Goal: Task Accomplishment & Management: Use online tool/utility

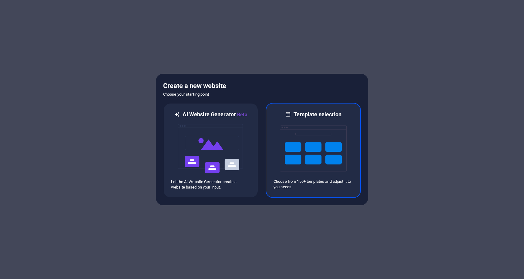
click at [316, 155] on img at bounding box center [313, 148] width 67 height 61
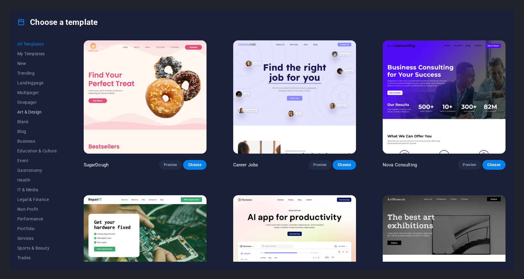
click at [36, 111] on span "Art & Design" at bounding box center [37, 111] width 40 height 5
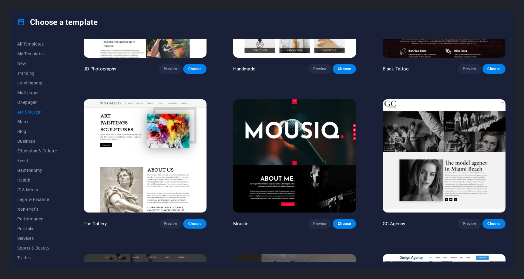
scroll to position [261, 0]
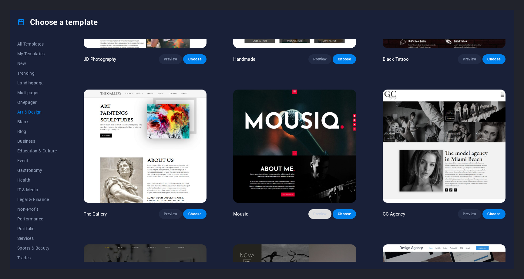
click at [314, 211] on span "Preview" at bounding box center [319, 213] width 13 height 5
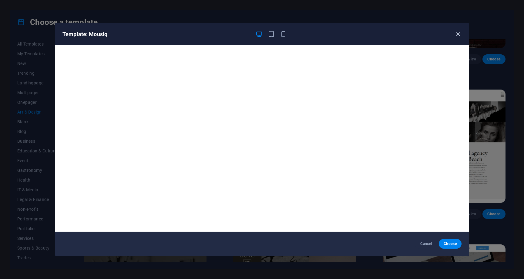
click at [458, 33] on icon "button" at bounding box center [458, 34] width 7 height 7
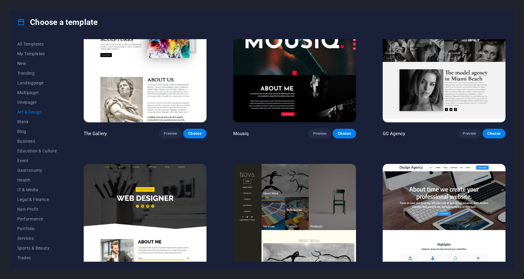
scroll to position [278, 0]
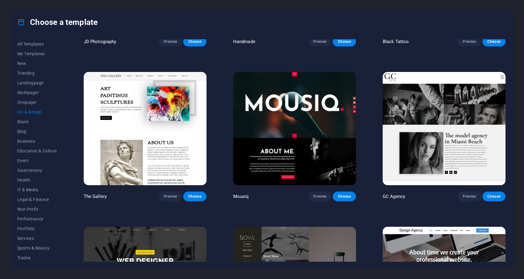
click at [448, 124] on img at bounding box center [444, 128] width 123 height 113
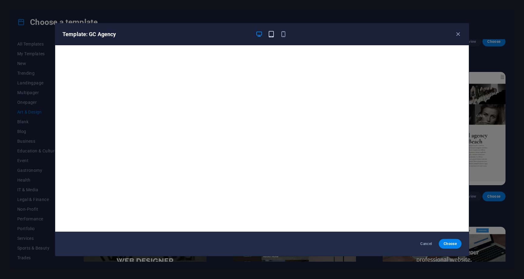
click at [273, 32] on icon "button" at bounding box center [271, 34] width 7 height 7
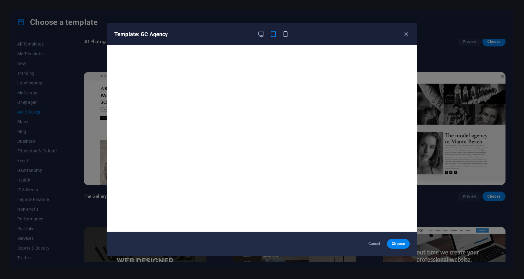
click at [285, 32] on icon "button" at bounding box center [285, 34] width 7 height 7
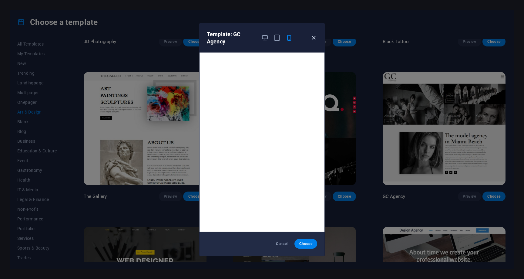
click at [315, 37] on icon "button" at bounding box center [313, 37] width 7 height 7
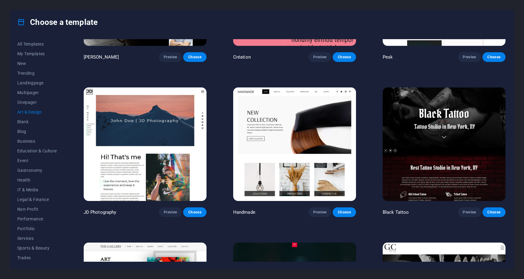
scroll to position [0, 0]
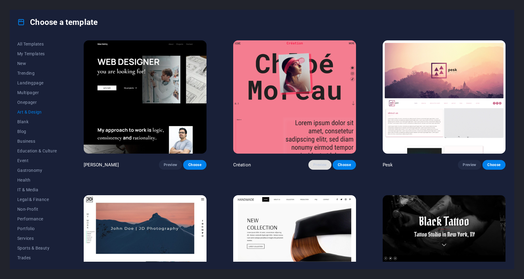
click at [314, 164] on span "Preview" at bounding box center [319, 164] width 13 height 5
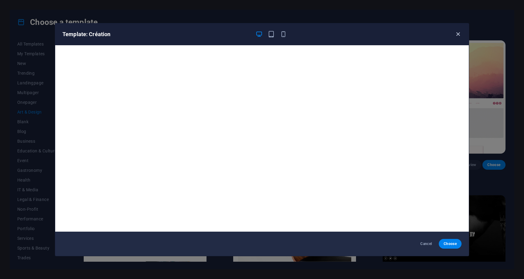
click at [460, 35] on icon "button" at bounding box center [458, 34] width 7 height 7
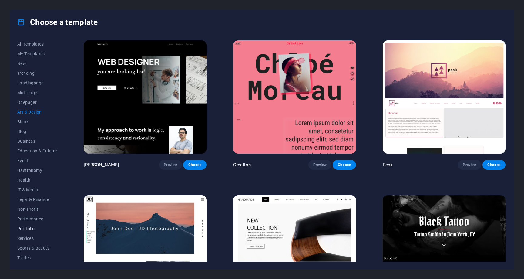
click at [31, 229] on span "Portfolio" at bounding box center [37, 228] width 40 height 5
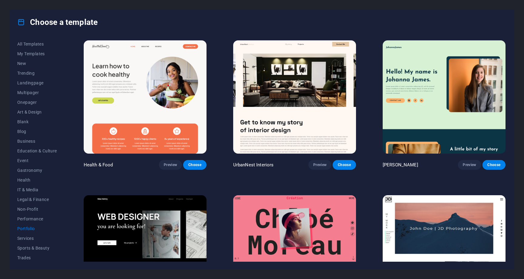
scroll to position [216, 0]
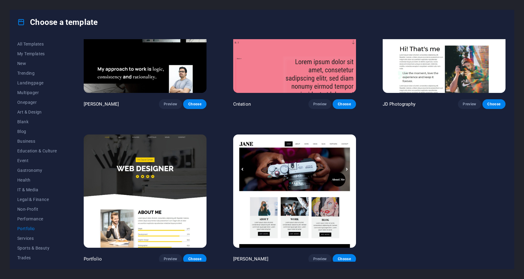
click at [321, 204] on img at bounding box center [294, 190] width 123 height 113
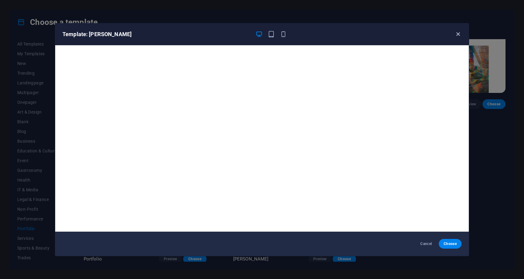
click at [457, 31] on icon "button" at bounding box center [458, 34] width 7 height 7
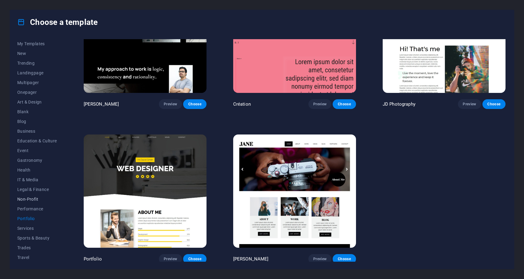
scroll to position [0, 0]
click at [26, 99] on button "Onepager" at bounding box center [37, 102] width 40 height 10
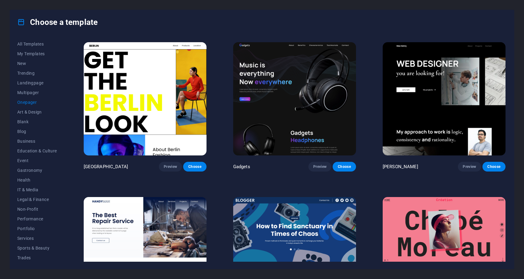
scroll to position [543, 0]
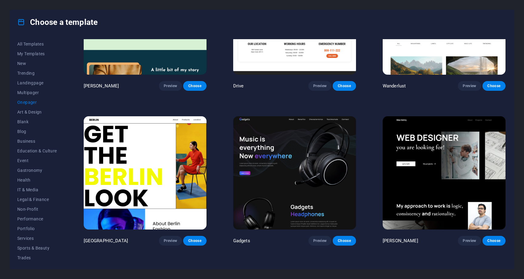
click at [312, 152] on img at bounding box center [294, 172] width 123 height 113
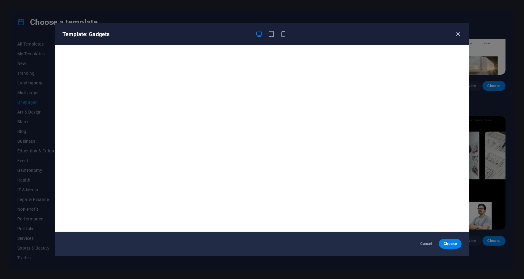
click at [460, 34] on icon "button" at bounding box center [458, 34] width 7 height 7
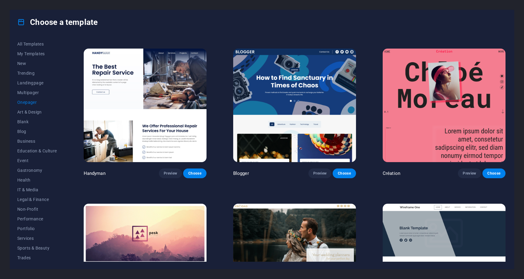
scroll to position [801, 0]
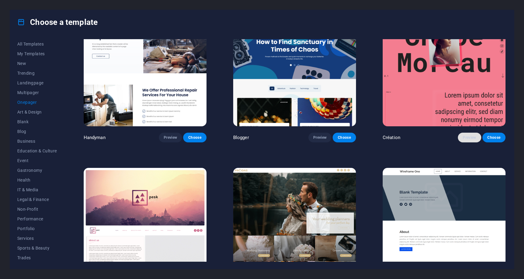
click at [475, 135] on span "Preview" at bounding box center [469, 137] width 13 height 5
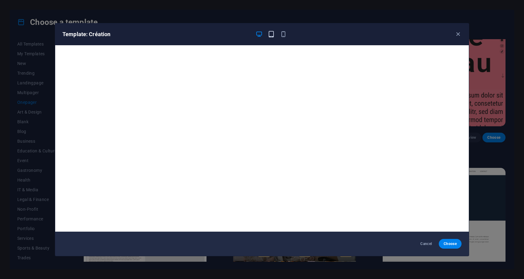
drag, startPoint x: 271, startPoint y: 34, endPoint x: 275, endPoint y: 34, distance: 3.1
click at [271, 34] on icon "button" at bounding box center [271, 34] width 7 height 7
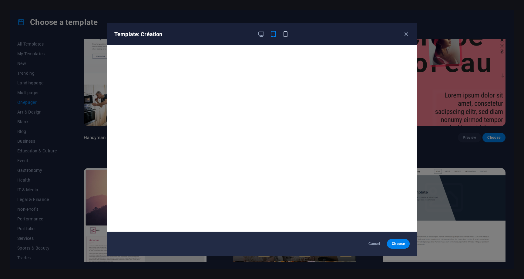
click at [286, 35] on icon "button" at bounding box center [285, 34] width 7 height 7
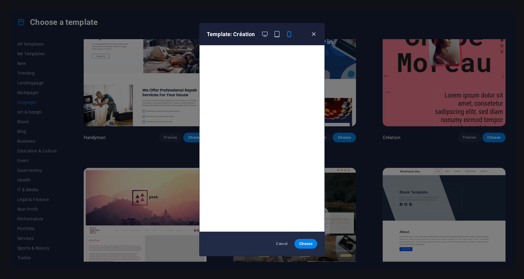
click at [314, 33] on icon "button" at bounding box center [313, 34] width 7 height 7
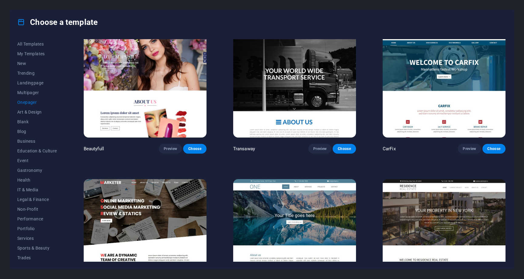
scroll to position [2956, 0]
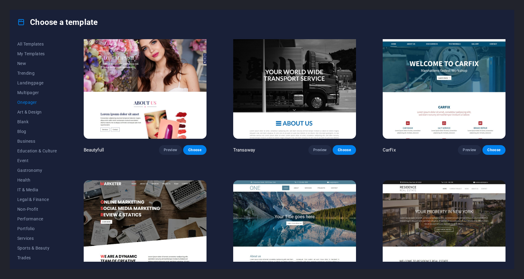
click at [346, 93] on img at bounding box center [294, 81] width 123 height 113
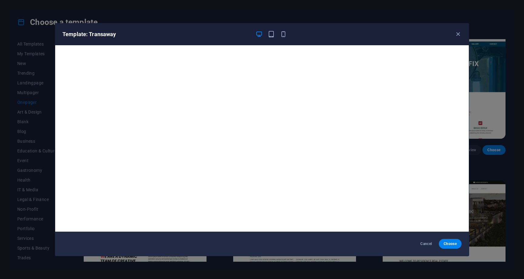
scroll to position [2, 0]
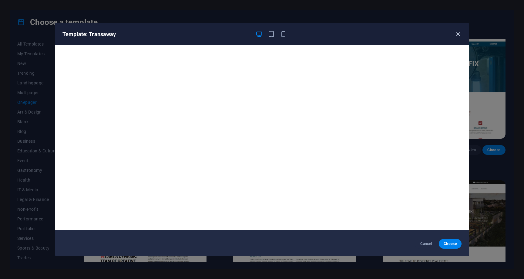
click at [455, 34] on icon "button" at bounding box center [458, 34] width 7 height 7
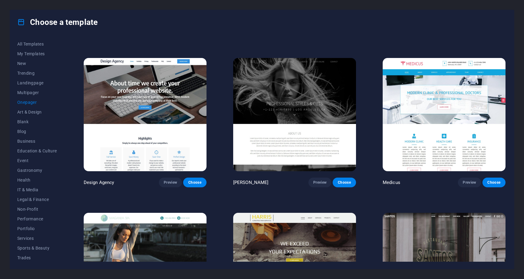
scroll to position [3232, 0]
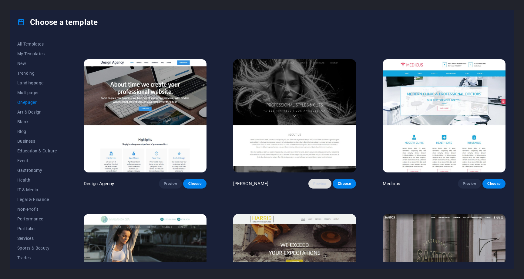
click at [322, 181] on span "Preview" at bounding box center [319, 183] width 13 height 5
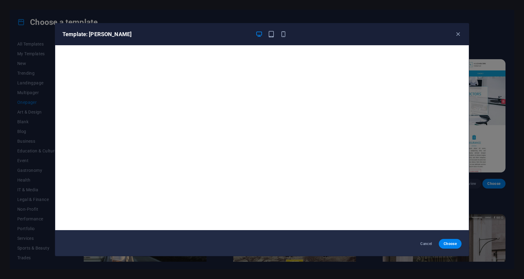
scroll to position [0, 0]
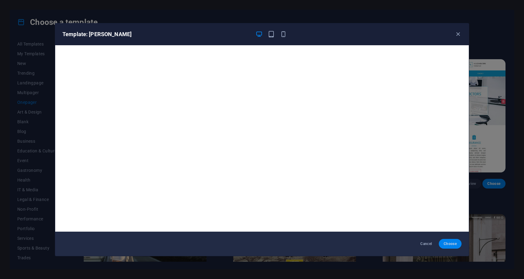
click at [450, 244] on span "Choose" at bounding box center [450, 243] width 13 height 5
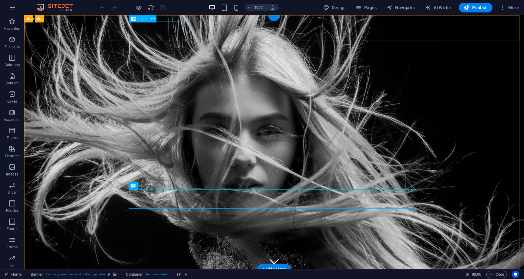
click at [175, 274] on div at bounding box center [274, 280] width 286 height 13
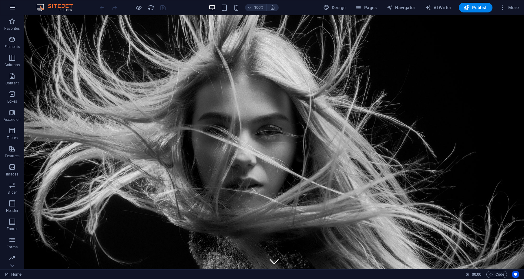
click at [12, 8] on icon "button" at bounding box center [12, 7] width 7 height 7
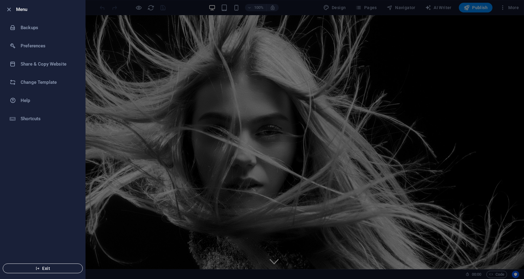
click at [53, 269] on span "Exit" at bounding box center [43, 268] width 70 height 5
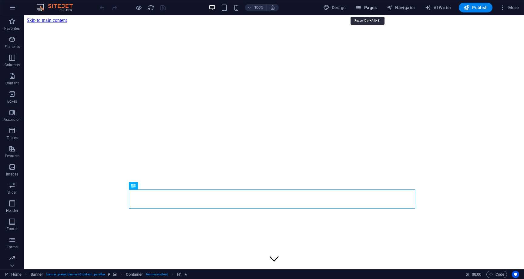
click at [372, 10] on span "Pages" at bounding box center [365, 8] width 21 height 6
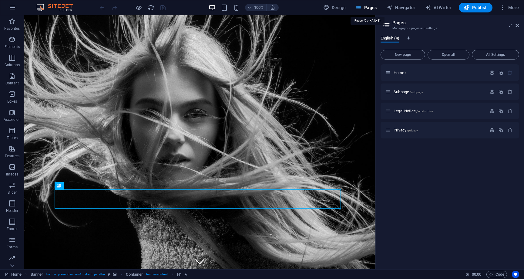
click at [373, 7] on span "Pages" at bounding box center [365, 8] width 21 height 6
click at [518, 25] on icon at bounding box center [518, 25] width 4 height 5
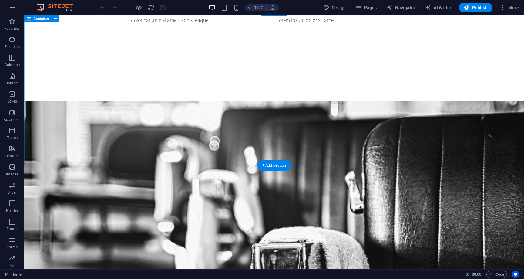
scroll to position [463, 0]
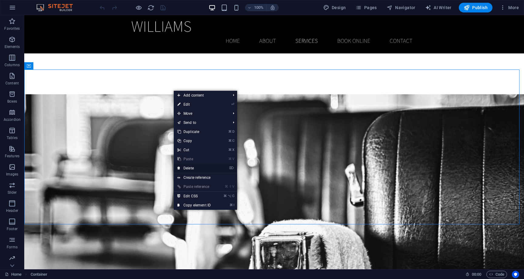
click at [188, 168] on link "⌦ Delete" at bounding box center [194, 167] width 41 height 9
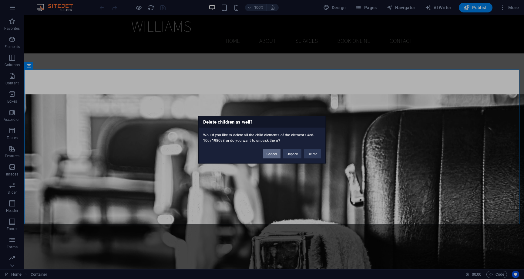
click at [274, 153] on button "Cancel" at bounding box center [272, 153] width 18 height 9
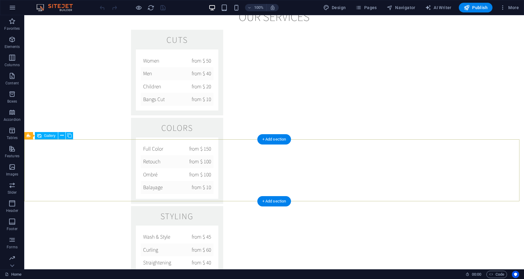
scroll to position [1010, 0]
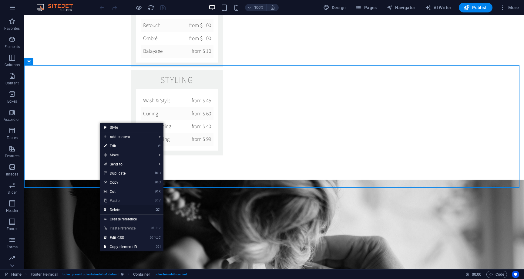
click at [130, 209] on link "⌦ Delete" at bounding box center [120, 209] width 41 height 9
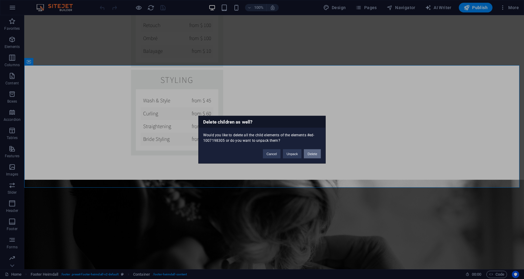
click at [310, 155] on button "Delete" at bounding box center [312, 153] width 17 height 9
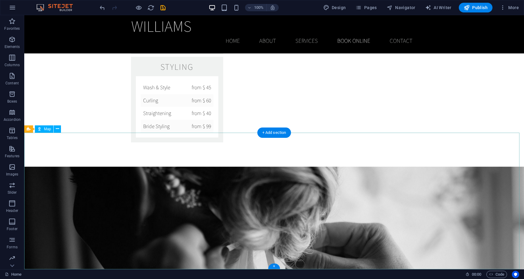
scroll to position [943, 0]
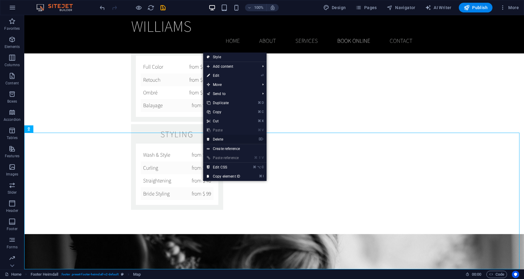
click at [235, 138] on link "⌦ Delete" at bounding box center [223, 139] width 41 height 9
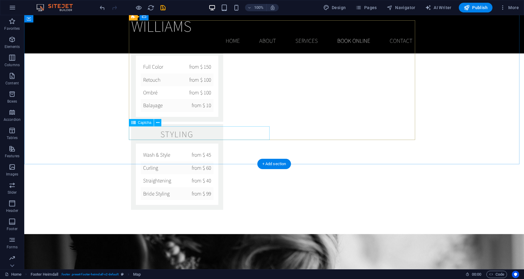
scroll to position [849, 0]
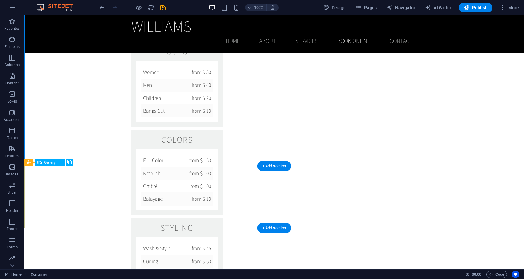
scroll to position [721, 0]
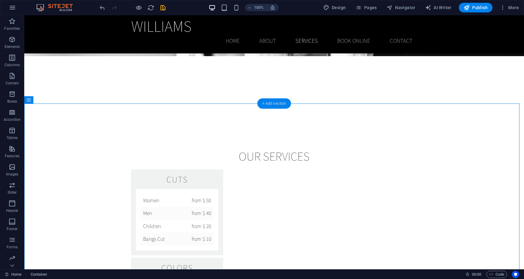
click at [286, 104] on div "+ Add section" at bounding box center [275, 103] width 34 height 10
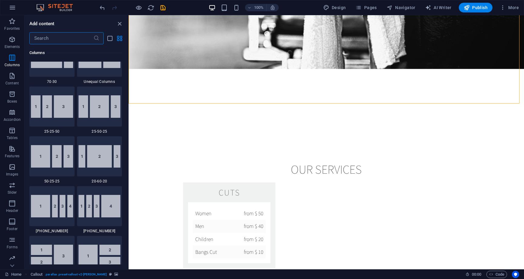
scroll to position [0, 0]
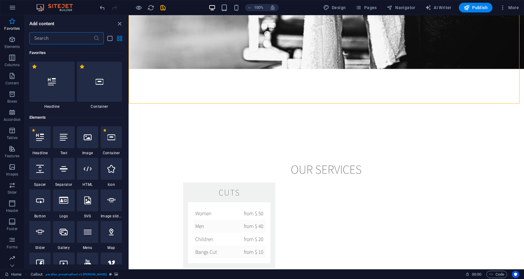
click at [68, 42] on input "text" at bounding box center [61, 38] width 64 height 12
click at [112, 39] on icon "list-view" at bounding box center [109, 38] width 7 height 7
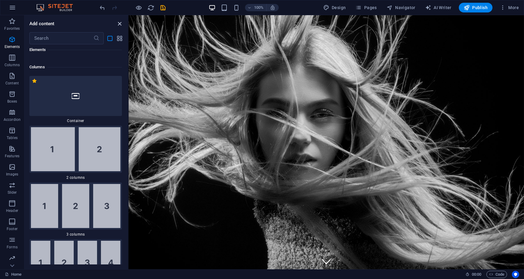
click at [120, 24] on icon "close panel" at bounding box center [119, 23] width 7 height 7
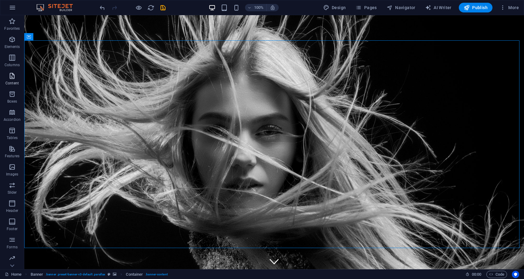
click at [12, 76] on icon "button" at bounding box center [11, 75] width 7 height 7
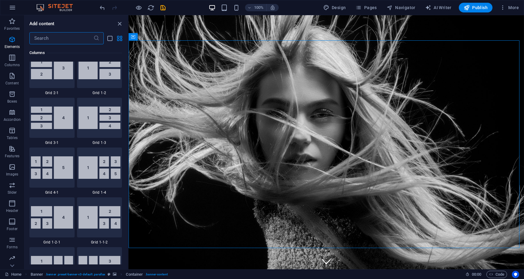
scroll to position [1061, 0]
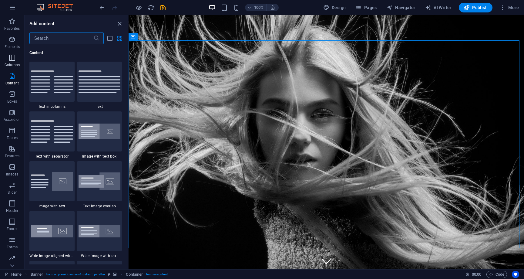
click at [13, 60] on icon "button" at bounding box center [11, 57] width 7 height 7
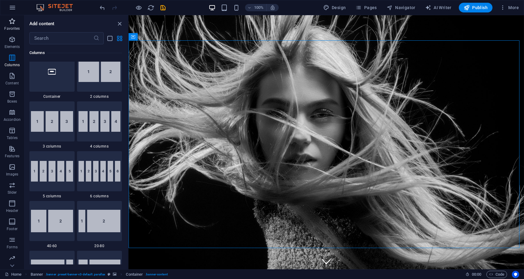
scroll to position [300, 0]
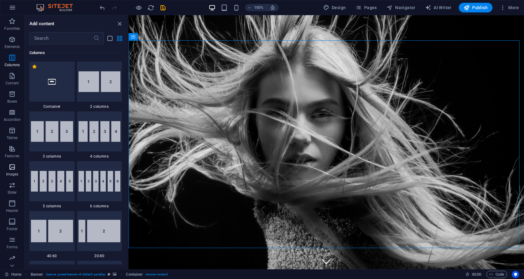
click at [9, 170] on span "Images" at bounding box center [12, 170] width 24 height 15
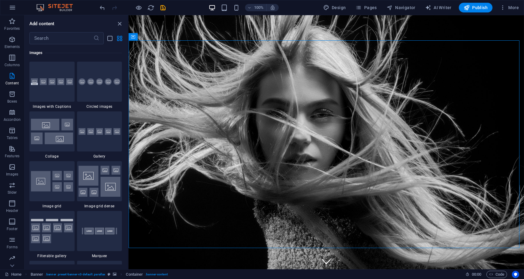
scroll to position [3076, 0]
click at [160, 38] on icon at bounding box center [159, 37] width 3 height 6
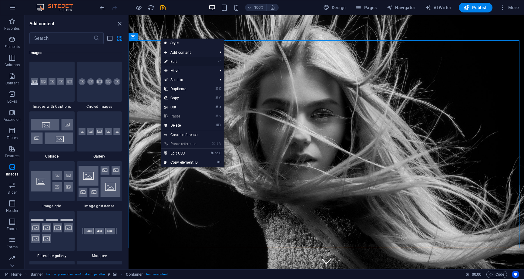
click at [194, 62] on link "⏎ Edit" at bounding box center [181, 61] width 41 height 9
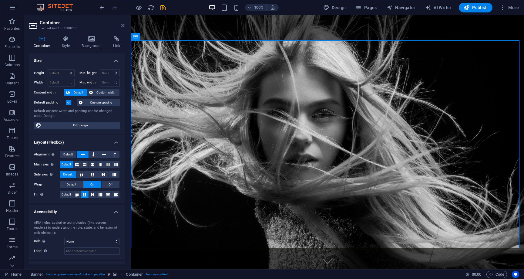
click at [123, 26] on icon at bounding box center [123, 25] width 4 height 5
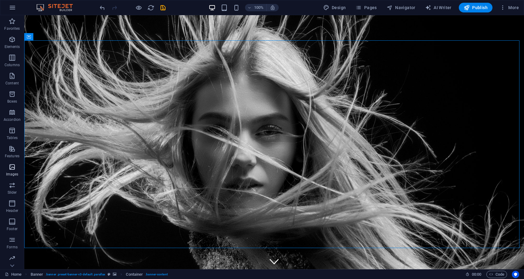
click at [10, 168] on icon "button" at bounding box center [11, 166] width 7 height 7
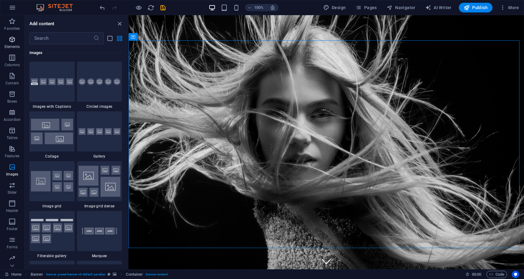
click at [16, 45] on p "Elements" at bounding box center [12, 46] width 15 height 5
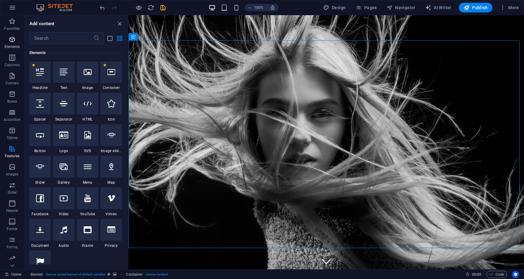
scroll to position [65, 0]
drag, startPoint x: 12, startPoint y: 59, endPoint x: 12, endPoint y: 63, distance: 3.6
click at [12, 59] on icon "button" at bounding box center [11, 57] width 7 height 7
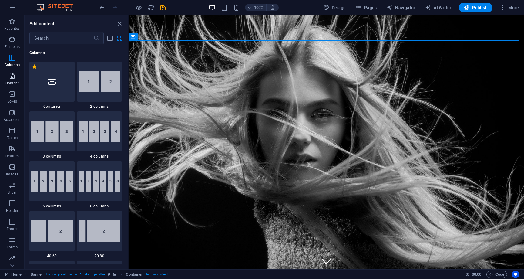
click at [13, 78] on icon "button" at bounding box center [11, 75] width 7 height 7
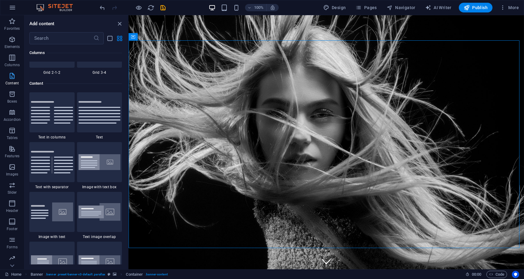
scroll to position [1061, 0]
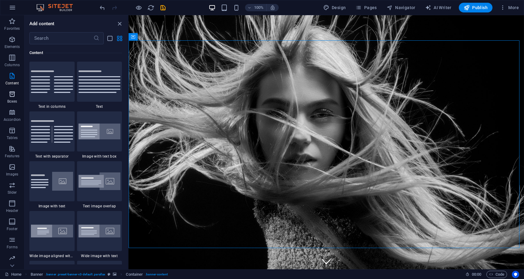
click at [13, 99] on p "Boxes" at bounding box center [12, 101] width 10 height 5
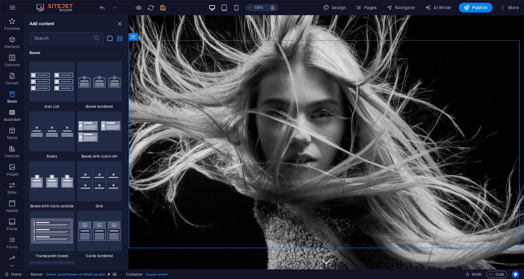
click at [15, 118] on p "Accordion" at bounding box center [12, 119] width 17 height 5
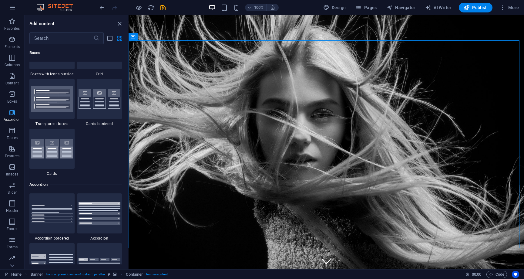
scroll to position [1937, 0]
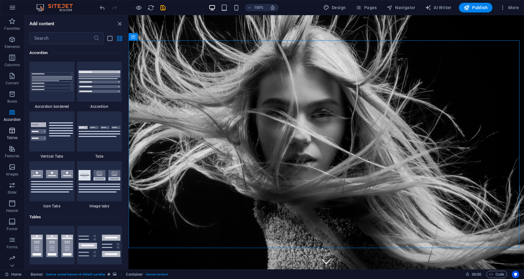
click at [14, 138] on p "Tables" at bounding box center [12, 137] width 11 height 5
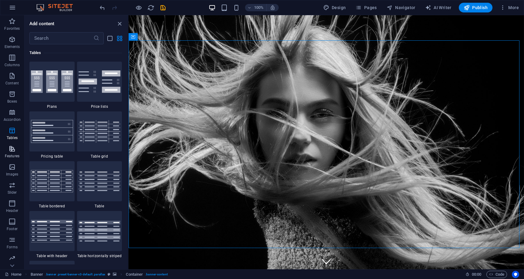
click at [12, 154] on p "Features" at bounding box center [12, 155] width 15 height 5
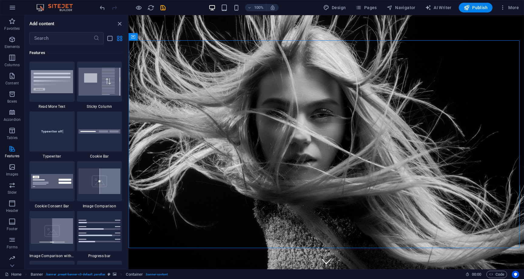
scroll to position [2364, 0]
